Goal: Find specific page/section: Find specific page/section

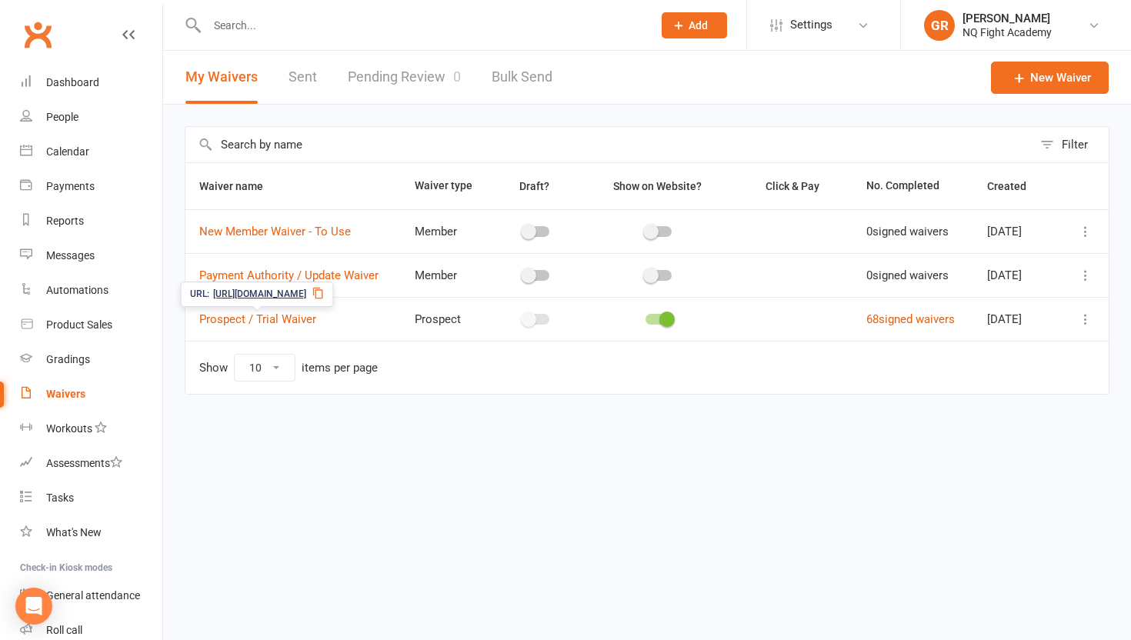
click at [272, 301] on span "[URL][DOMAIN_NAME]" at bounding box center [259, 294] width 93 height 15
click at [66, 116] on div "People" at bounding box center [62, 117] width 32 height 12
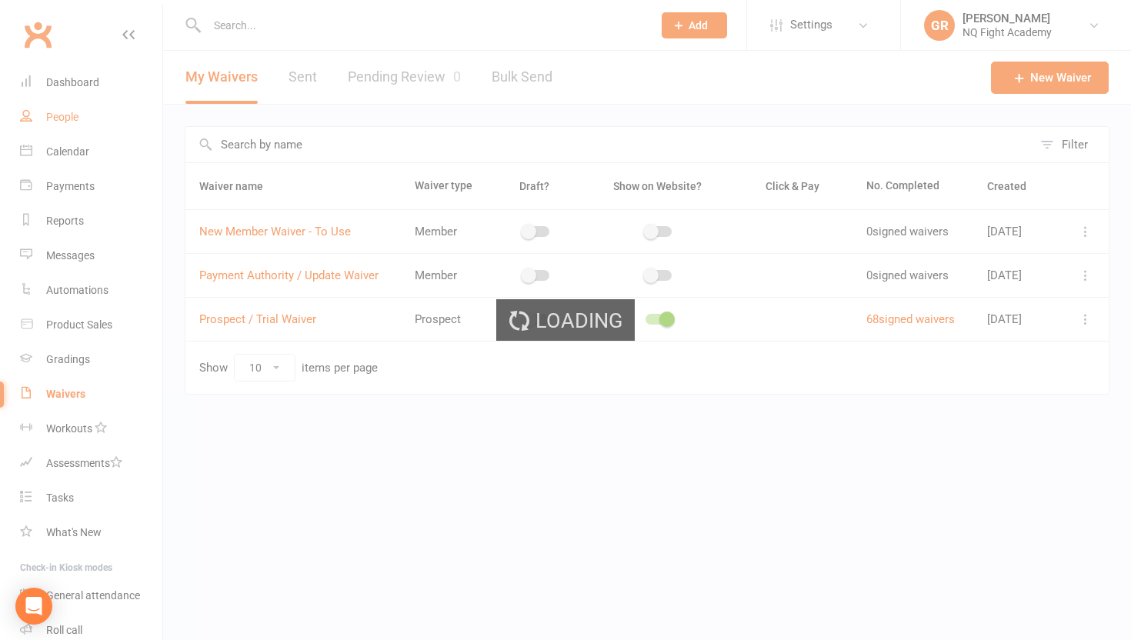
select select "100"
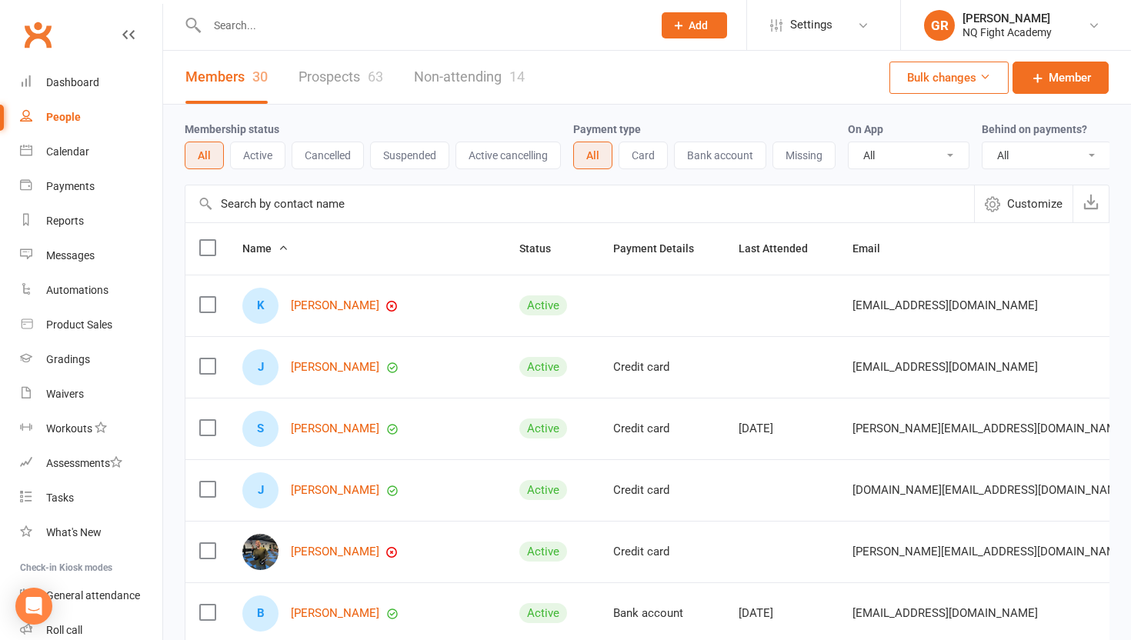
click at [343, 85] on link "Prospects 63" at bounding box center [341, 77] width 85 height 53
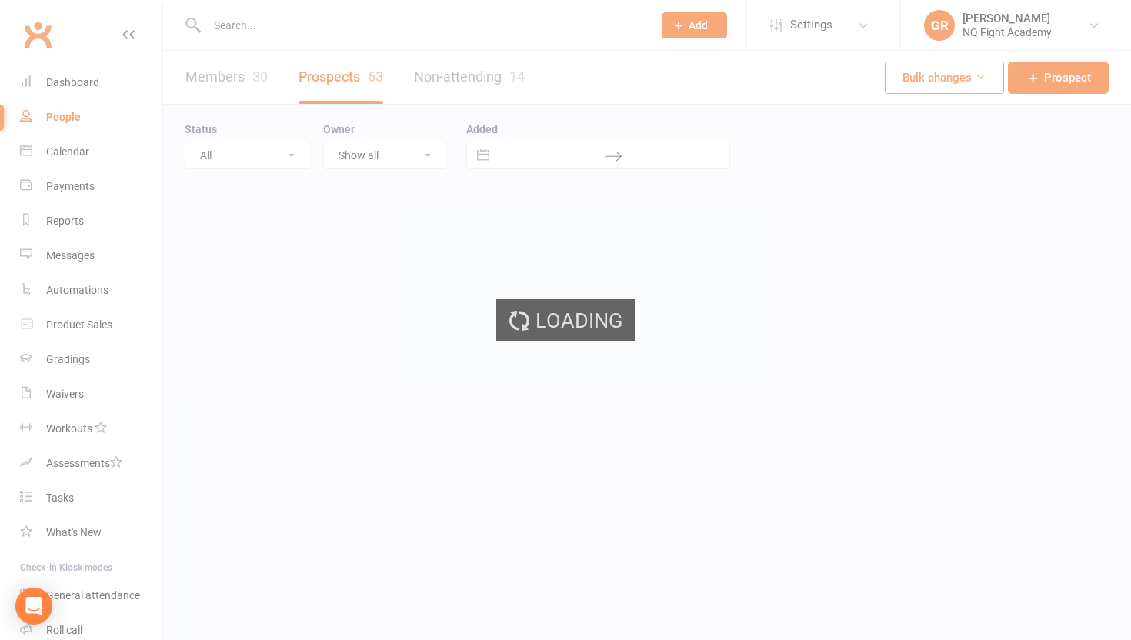
select select "100"
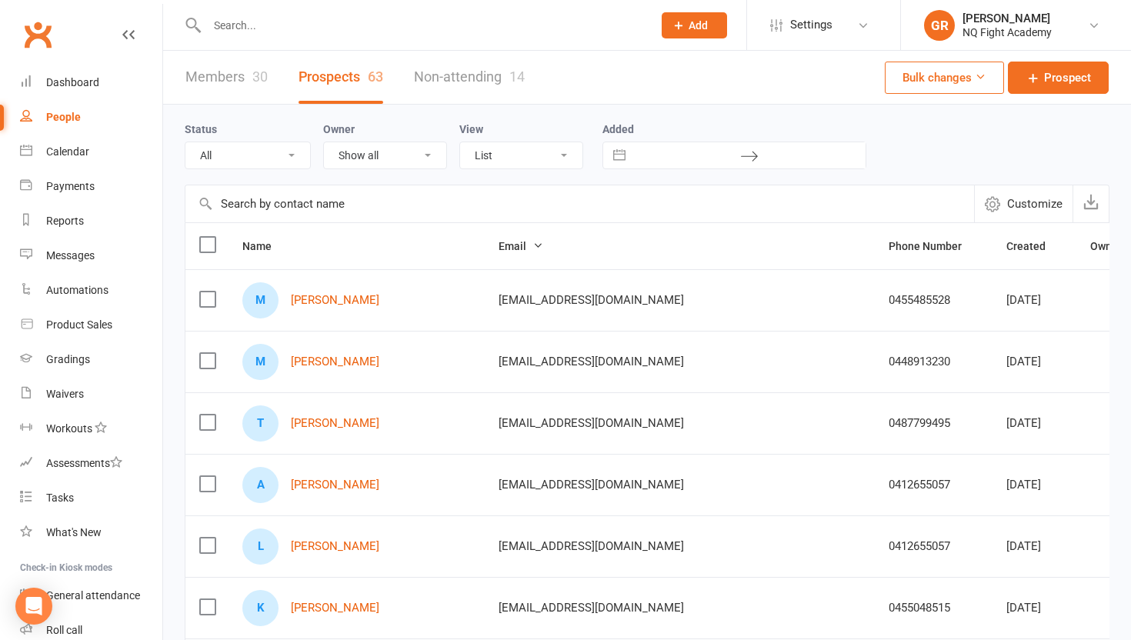
click at [271, 29] on input "text" at bounding box center [421, 26] width 439 height 22
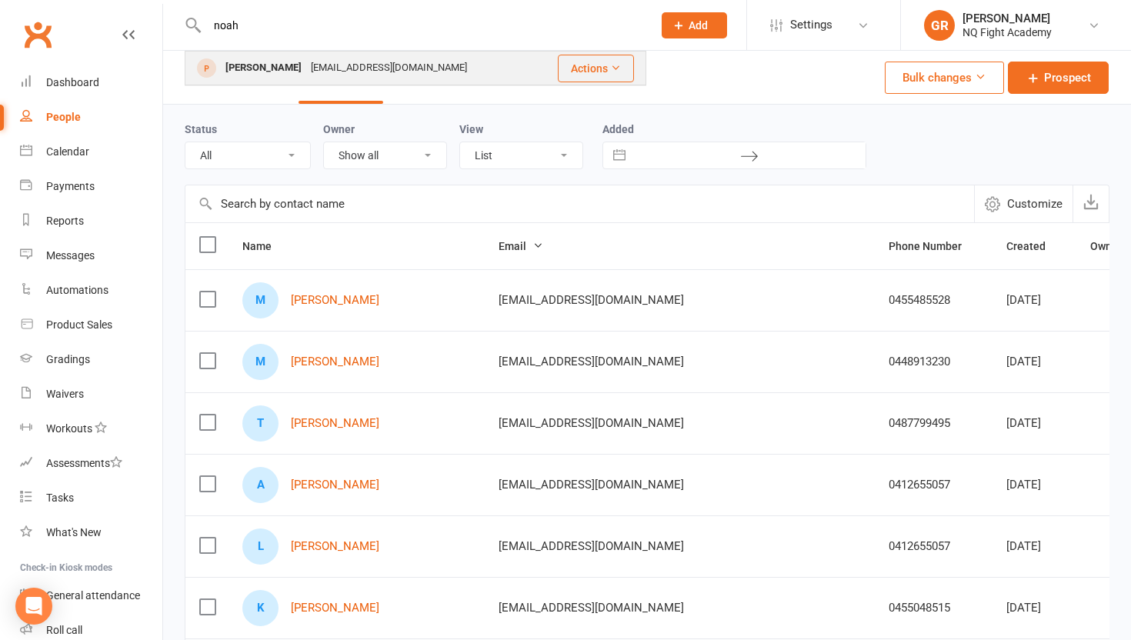
type input "noah"
click at [251, 68] on div "[PERSON_NAME]" at bounding box center [263, 68] width 85 height 22
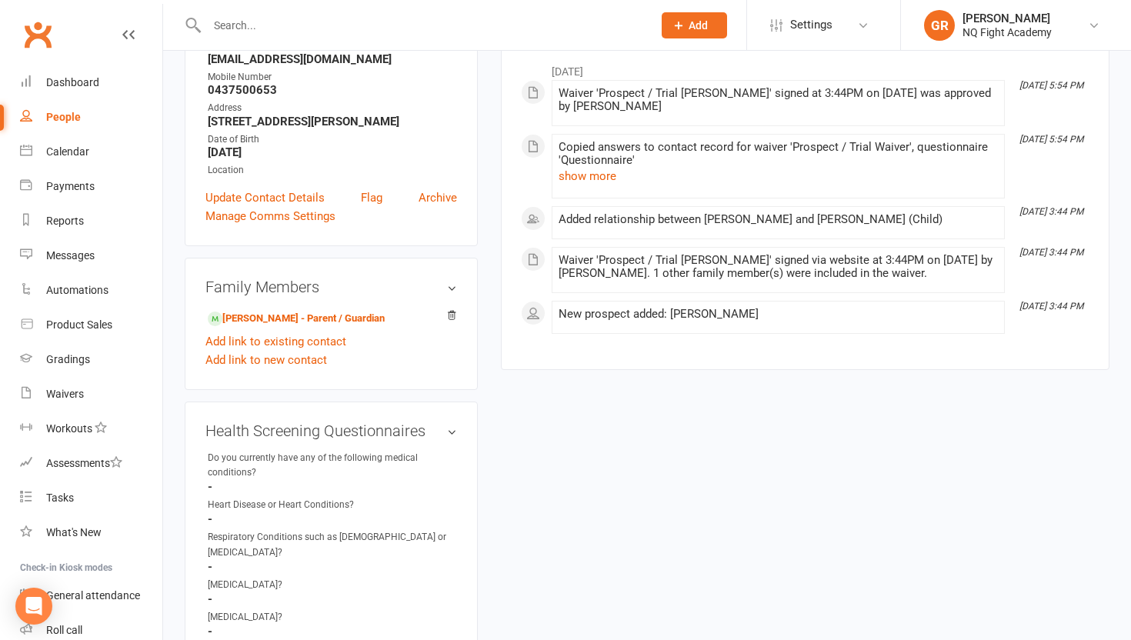
scroll to position [251, 0]
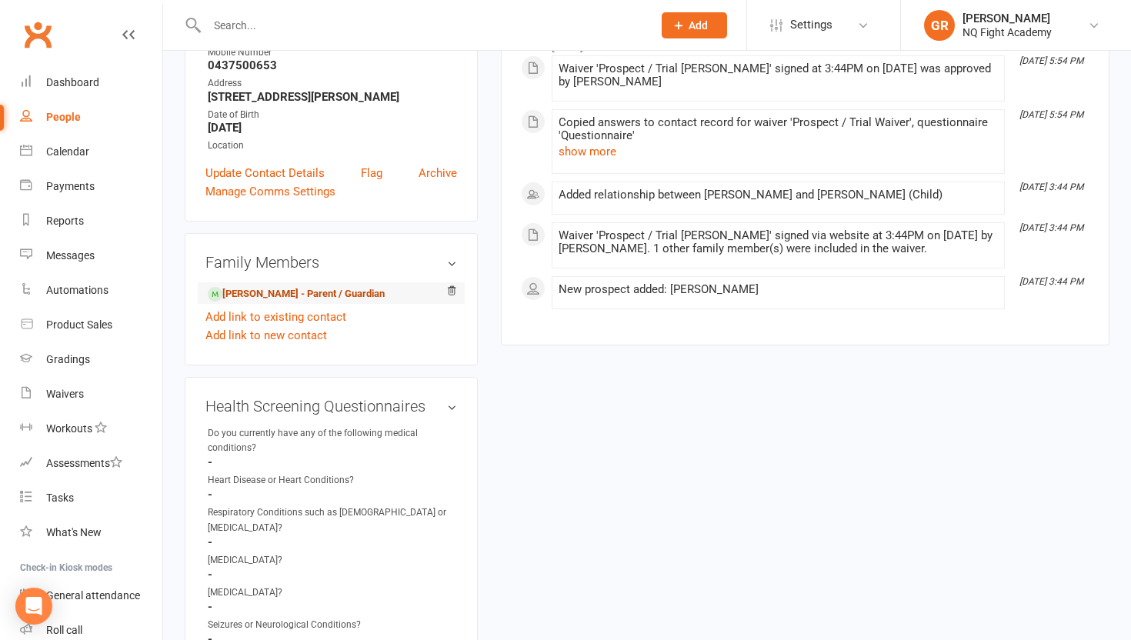
click at [275, 301] on link "[PERSON_NAME] - Parent / Guardian" at bounding box center [296, 294] width 177 height 16
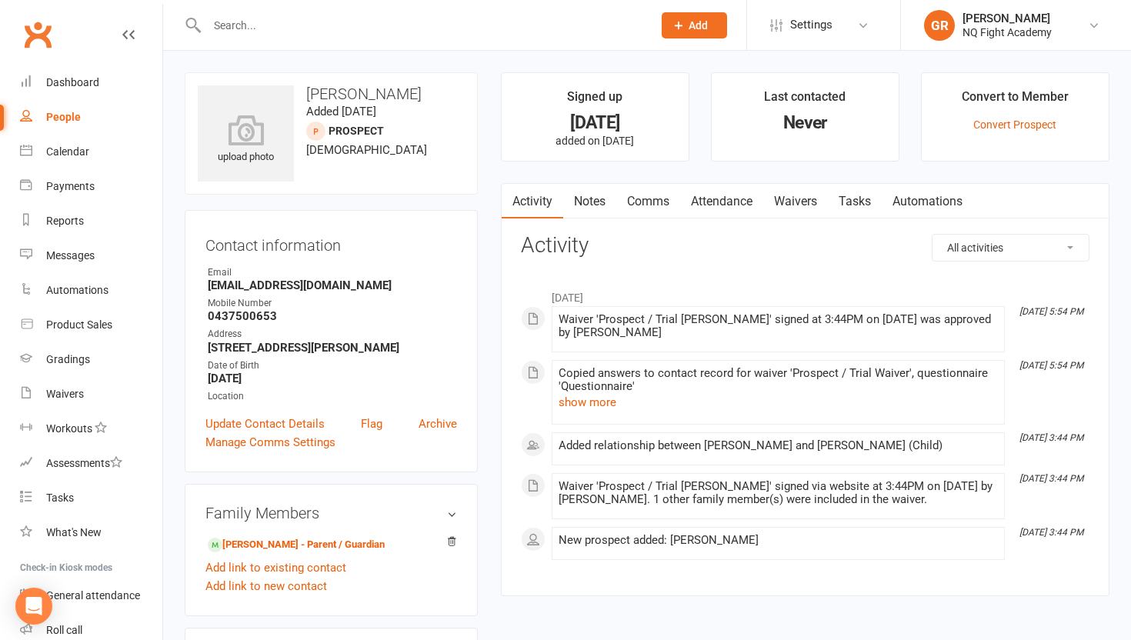
select select "100"
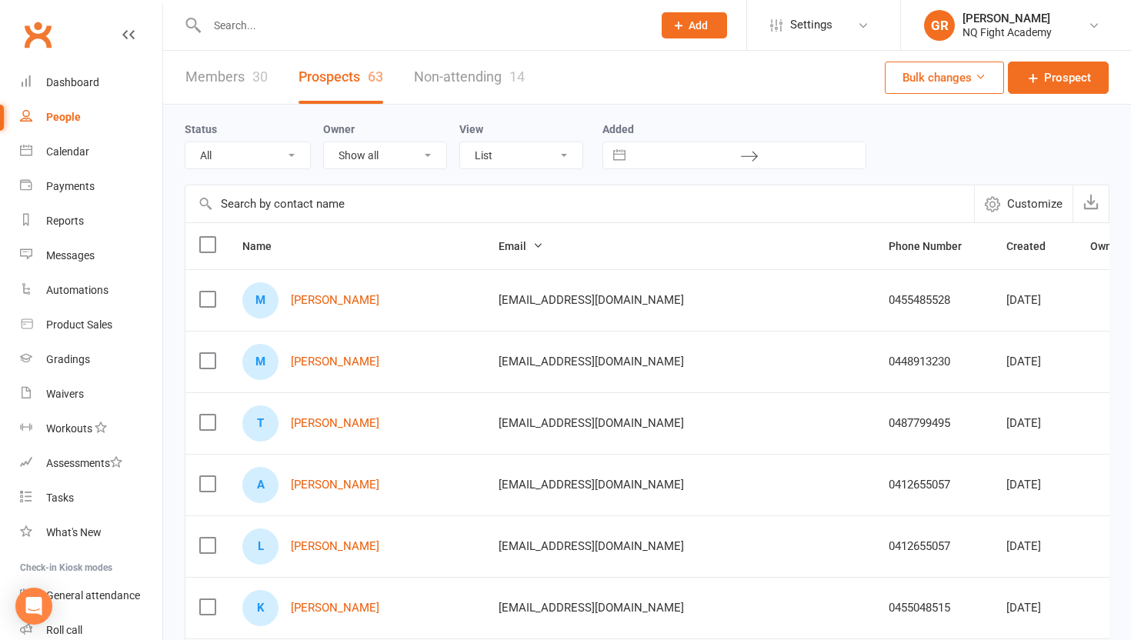
click at [346, 35] on input "text" at bounding box center [421, 26] width 439 height 22
type input "e"
click at [220, 72] on link "Members 30" at bounding box center [226, 77] width 82 height 53
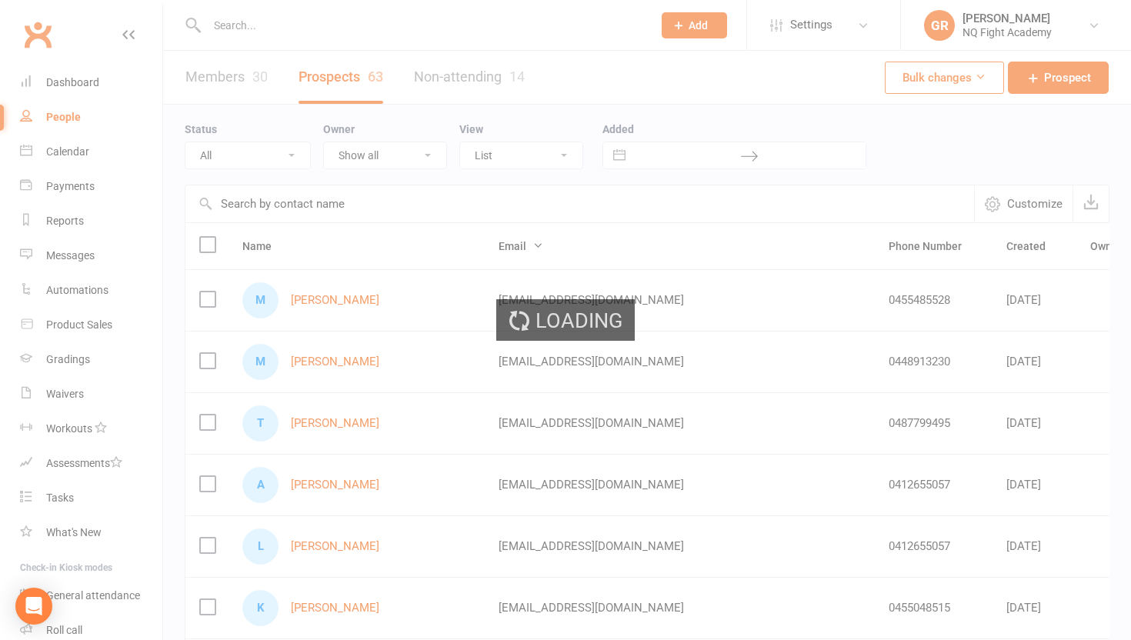
select select "100"
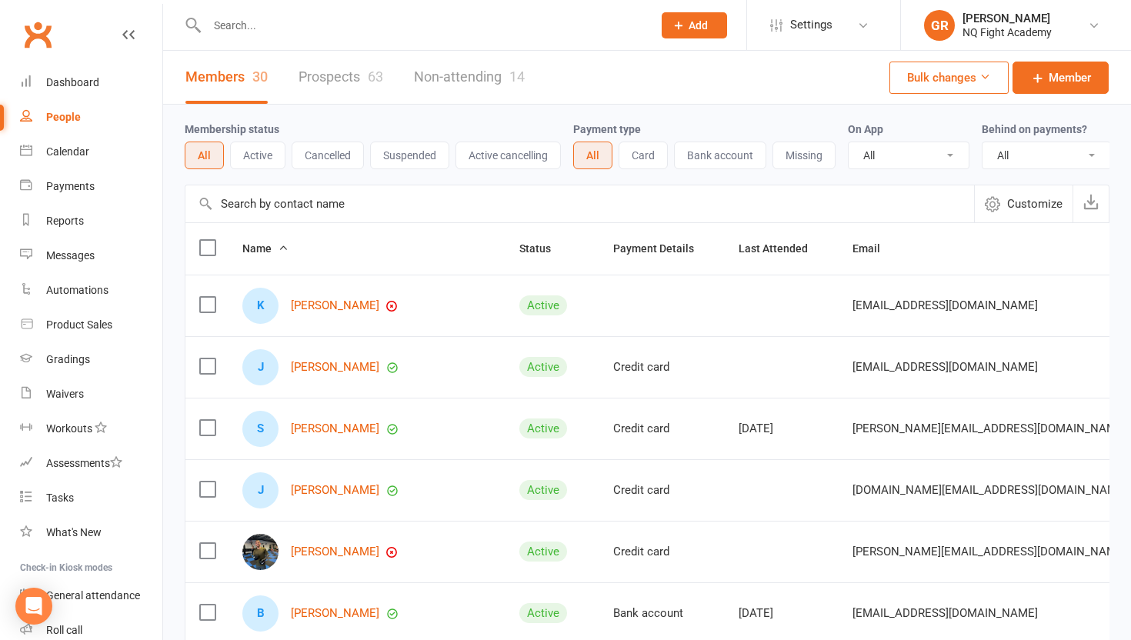
click at [259, 27] on input "text" at bounding box center [421, 26] width 439 height 22
type input "e"
click at [456, 76] on link "Non-attending 14" at bounding box center [469, 77] width 111 height 53
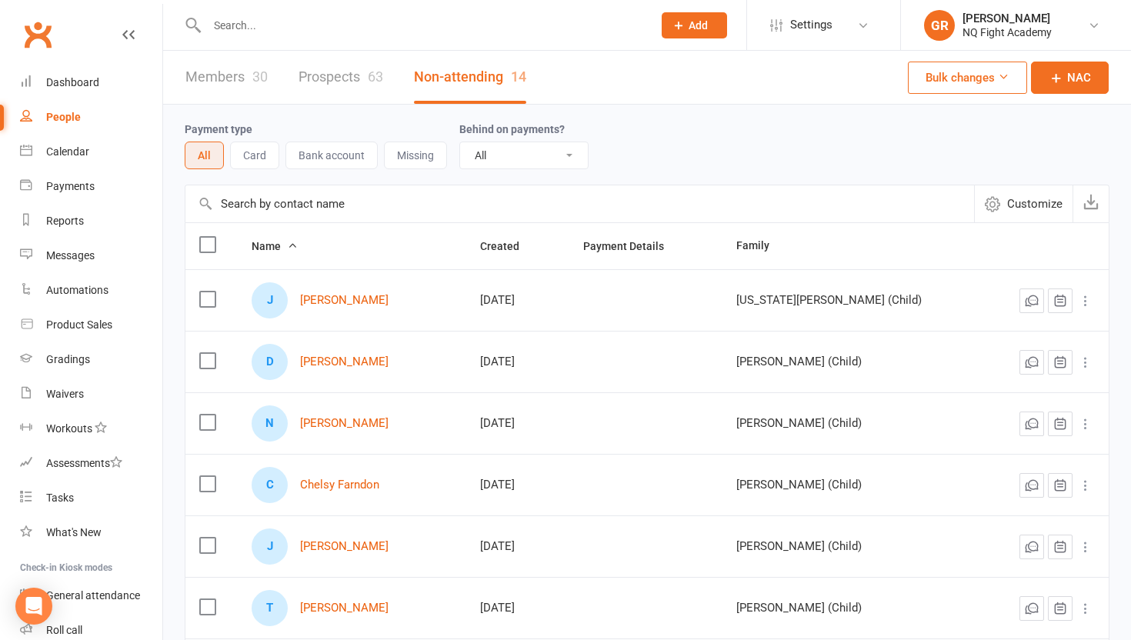
click at [285, 19] on input "text" at bounding box center [421, 26] width 439 height 22
type input "e"
type input "[PERSON_NAME]"
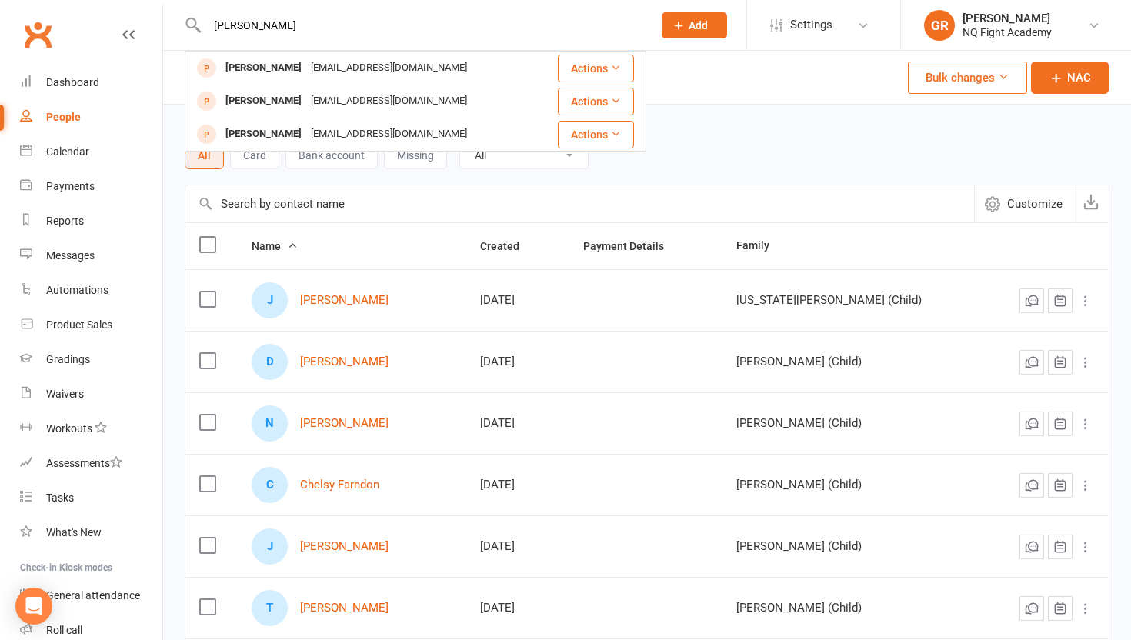
drag, startPoint x: 324, startPoint y: 28, endPoint x: 203, endPoint y: 25, distance: 120.9
click at [203, 25] on input "[PERSON_NAME]" at bounding box center [421, 26] width 439 height 22
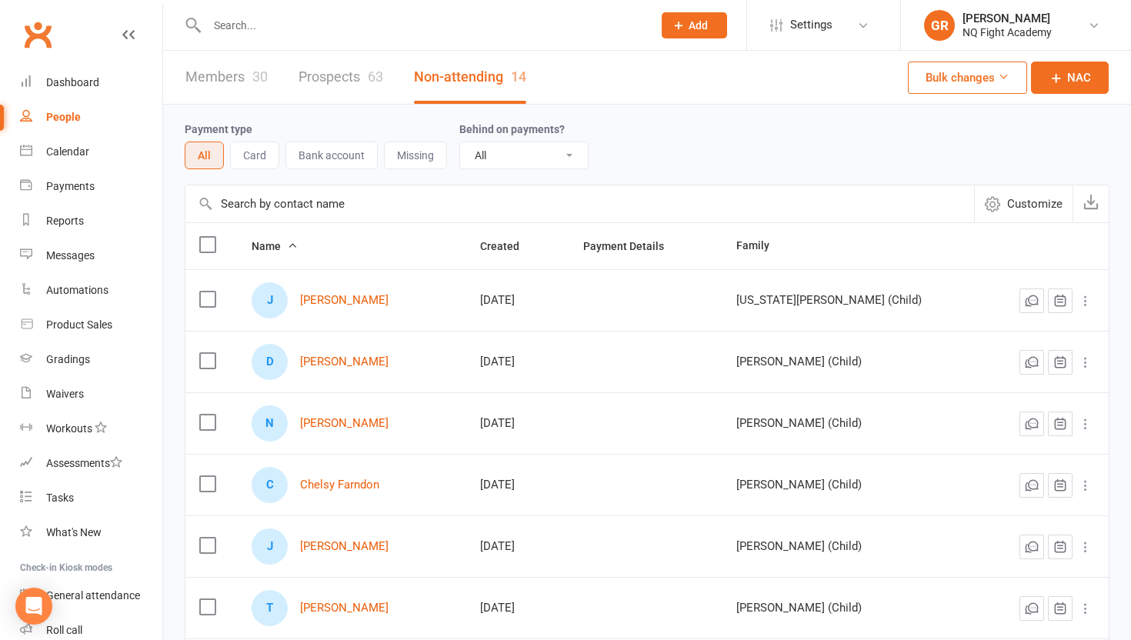
click at [242, 83] on link "Members 30" at bounding box center [226, 77] width 82 height 53
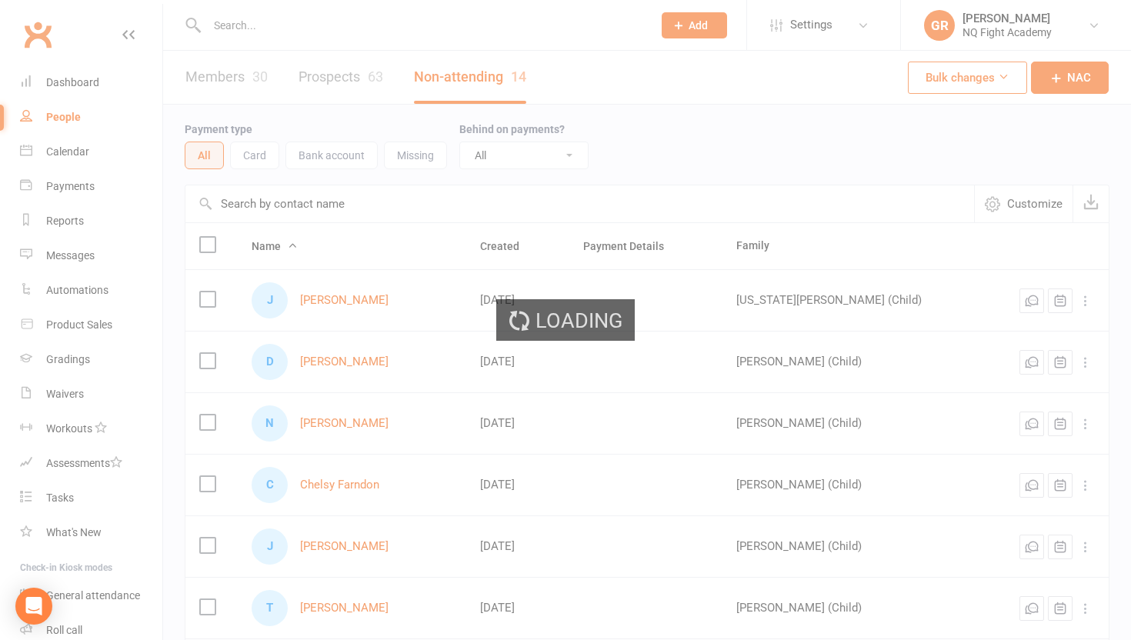
select select "100"
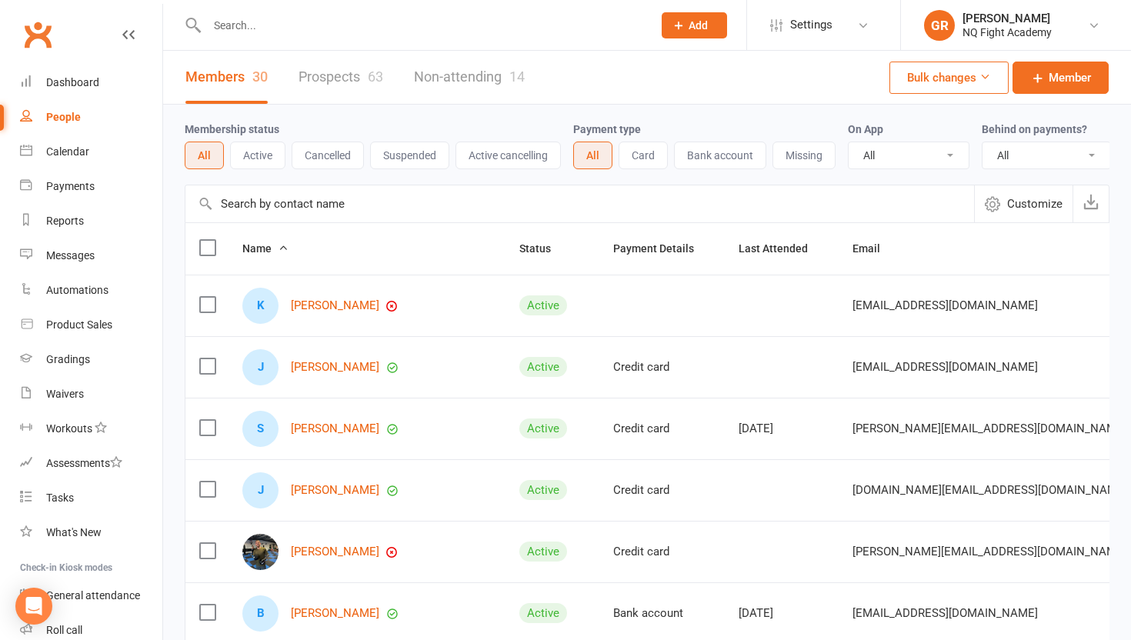
click at [55, 119] on div "People" at bounding box center [63, 117] width 35 height 12
click at [295, 26] on input "text" at bounding box center [421, 26] width 439 height 22
type input "e"
type input "d"
type input "s"
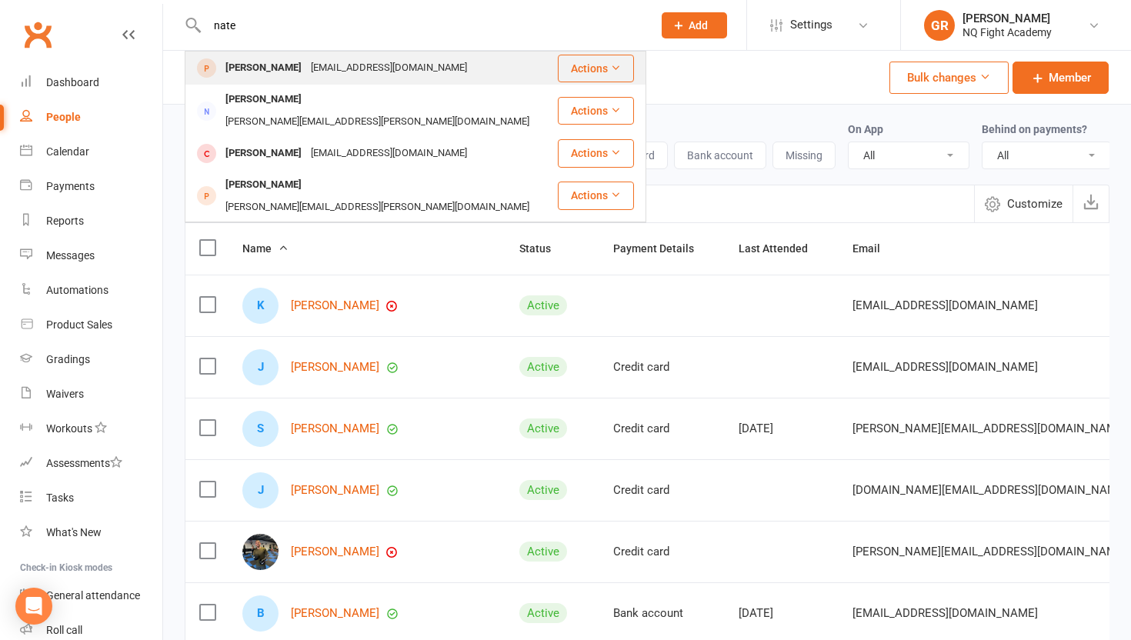
type input "nate"
click at [262, 65] on div "[PERSON_NAME]" at bounding box center [263, 68] width 85 height 22
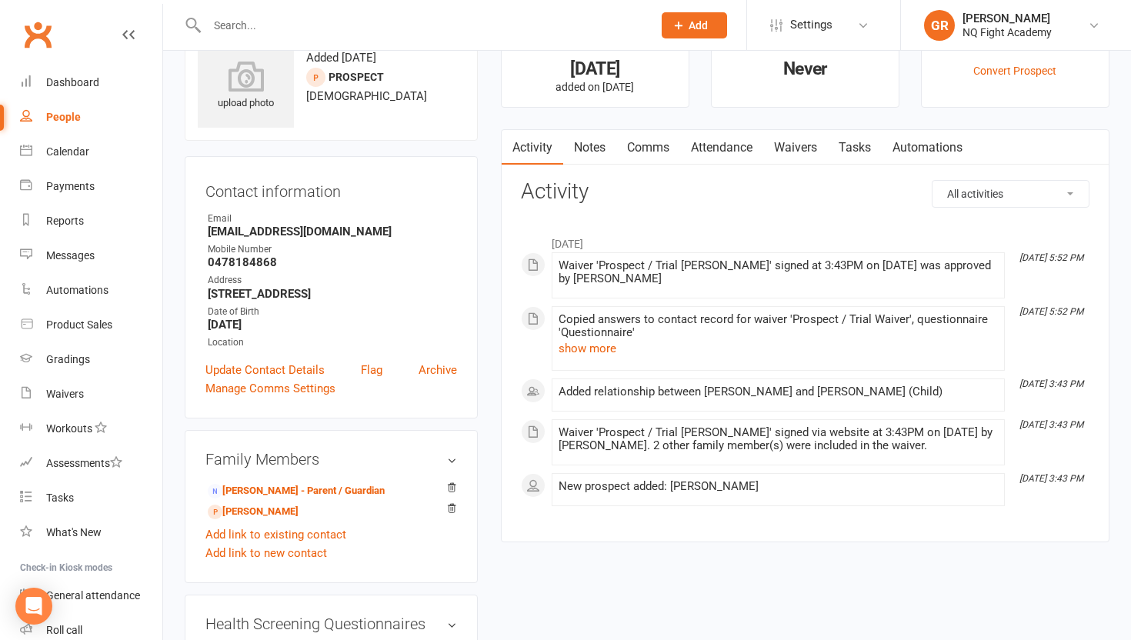
scroll to position [55, 0]
click at [256, 486] on link "[PERSON_NAME] - Parent / Guardian" at bounding box center [296, 490] width 177 height 16
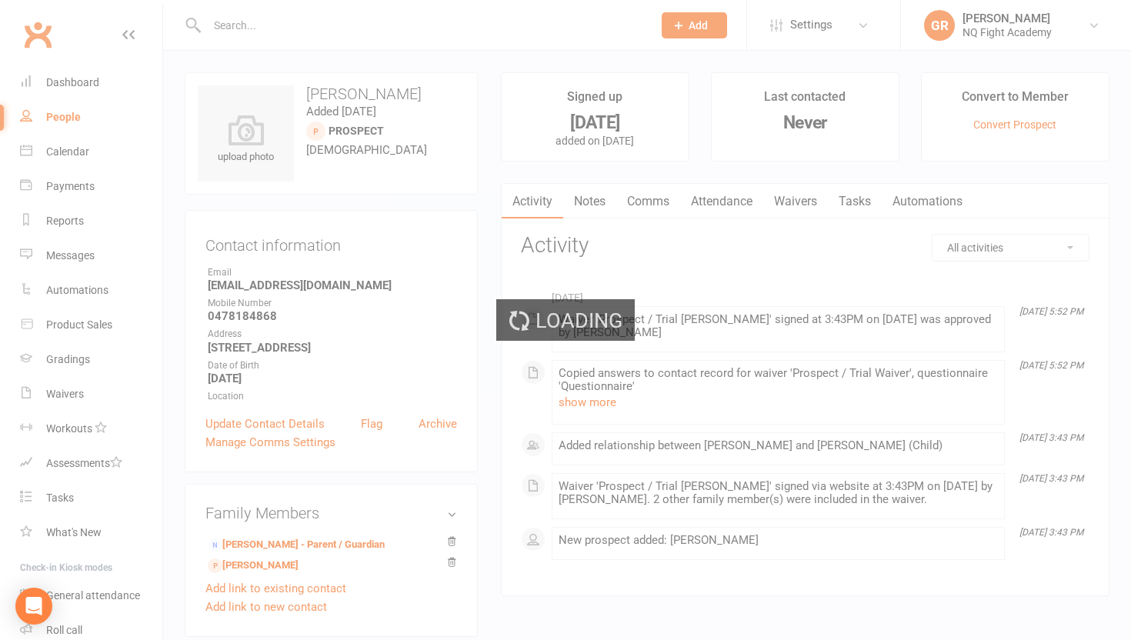
select select "100"
